Goal: Find specific page/section: Find specific page/section

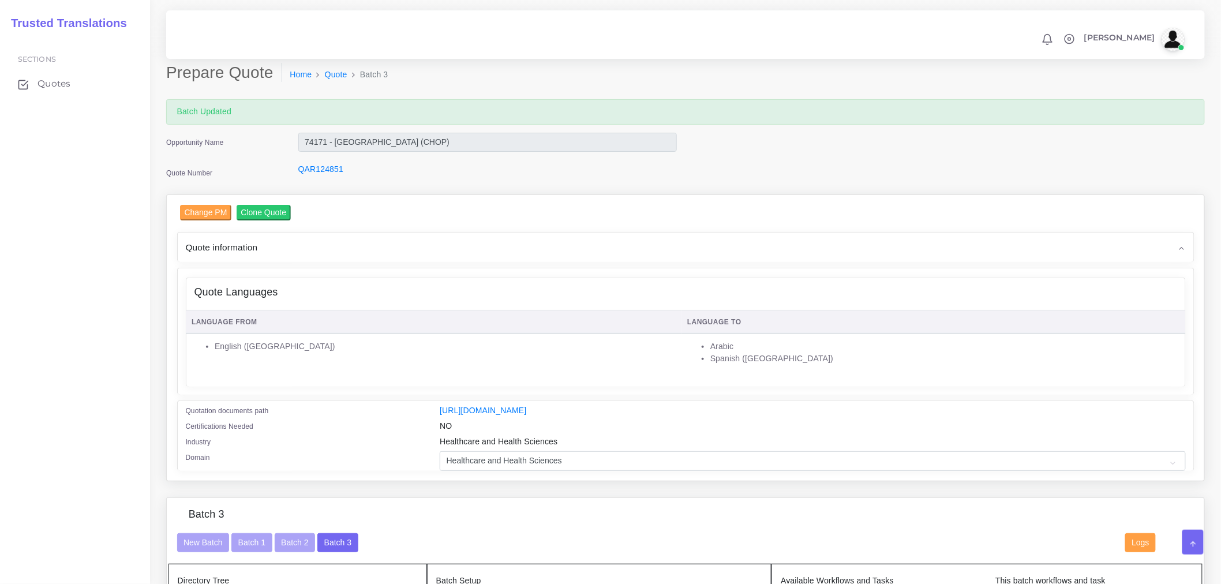
click at [342, 69] on link "Quote" at bounding box center [336, 75] width 23 height 12
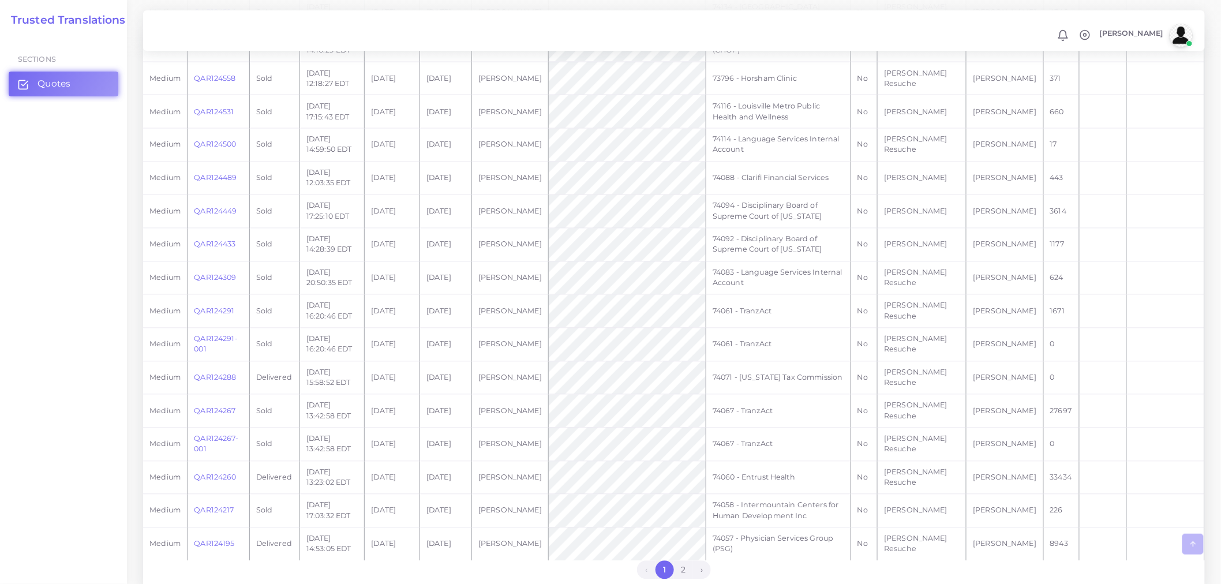
scroll to position [824, 0]
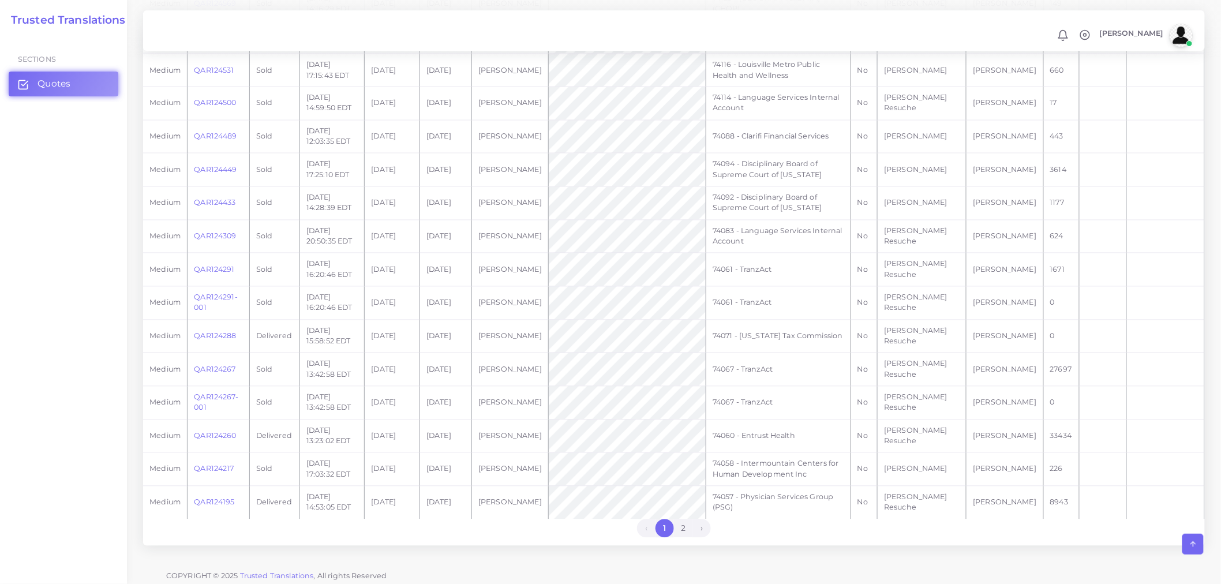
click at [688, 519] on link "2" at bounding box center [683, 528] width 18 height 18
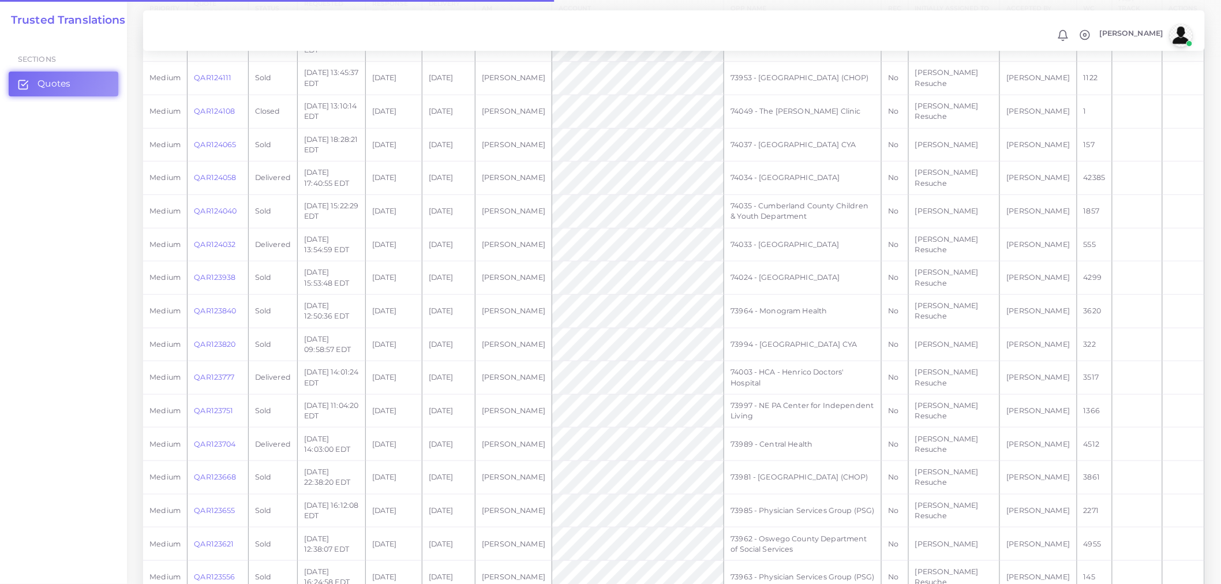
scroll to position [320, 0]
click at [210, 367] on link "QAR123777" at bounding box center [214, 371] width 40 height 9
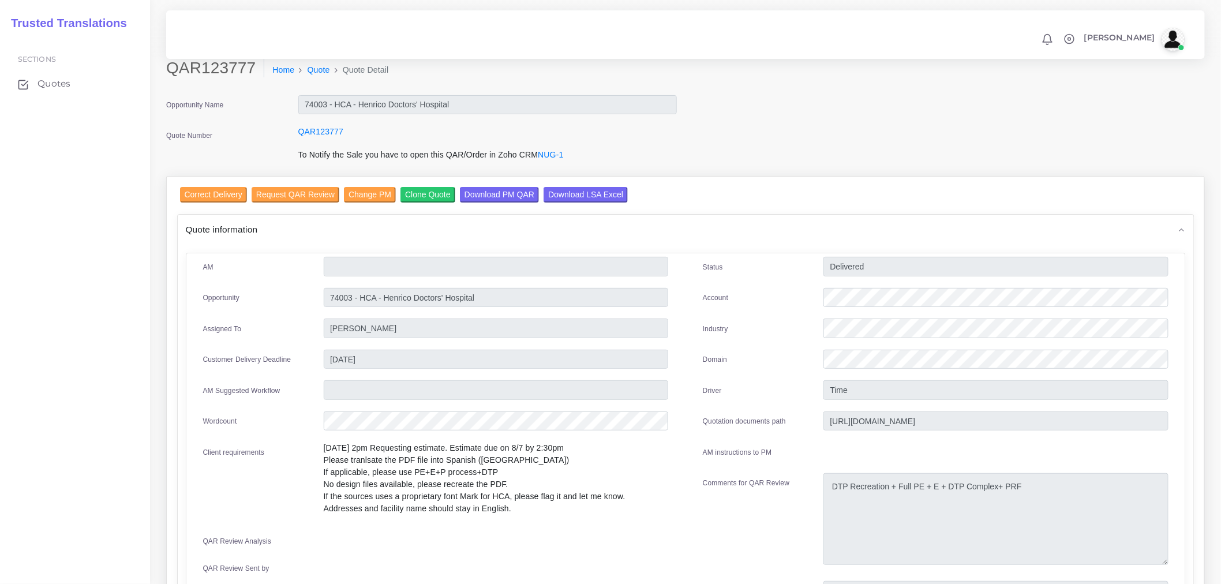
scroll to position [320, 0]
